Goal: Task Accomplishment & Management: Use online tool/utility

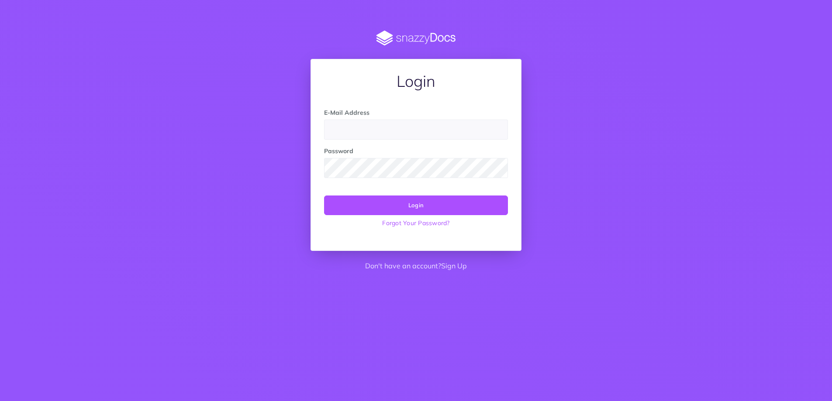
click at [356, 130] on input "email" at bounding box center [416, 130] width 184 height 20
type input "[EMAIL_ADDRESS][DOMAIN_NAME]"
click at [324, 196] on button "Login" at bounding box center [416, 205] width 184 height 19
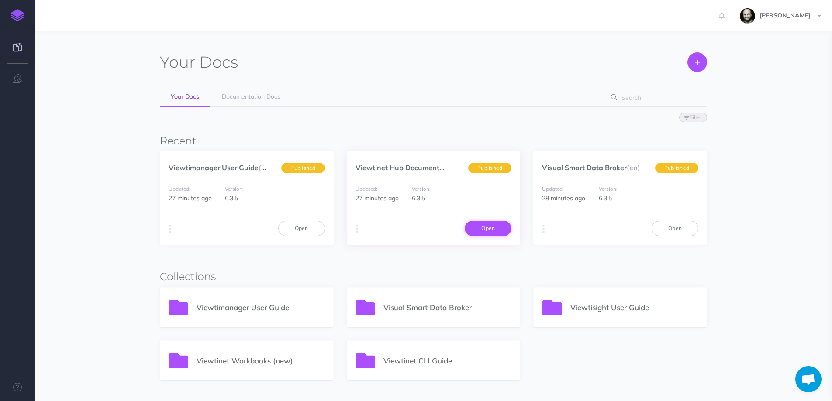
click at [507, 227] on link "Open" at bounding box center [488, 228] width 47 height 15
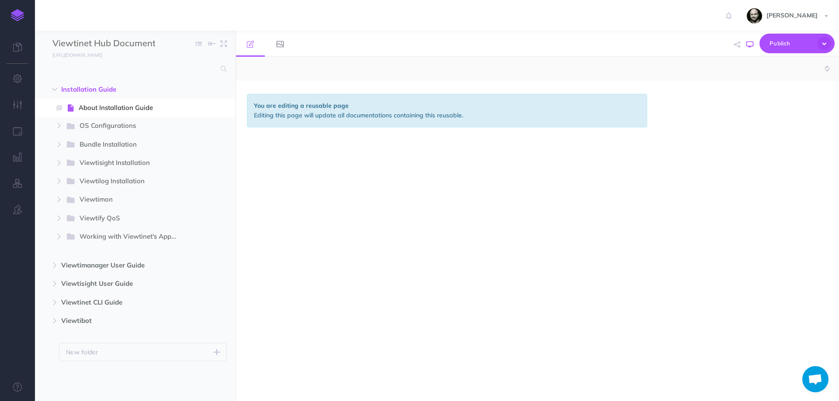
select select "null"
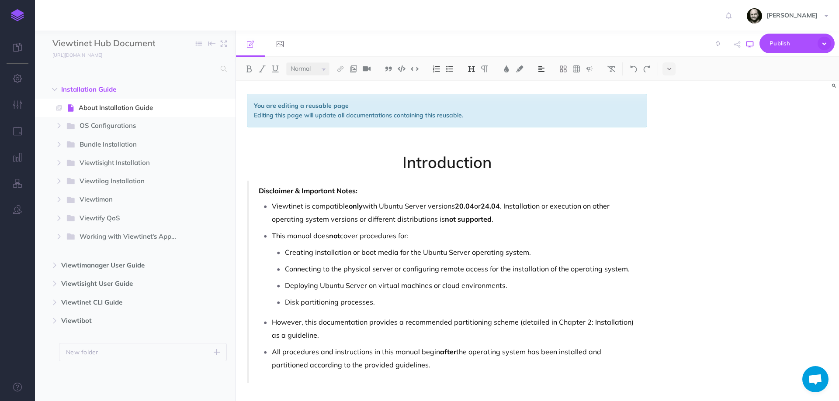
click at [748, 45] on icon "button" at bounding box center [749, 44] width 7 height 7
